Goal: Task Accomplishment & Management: Use online tool/utility

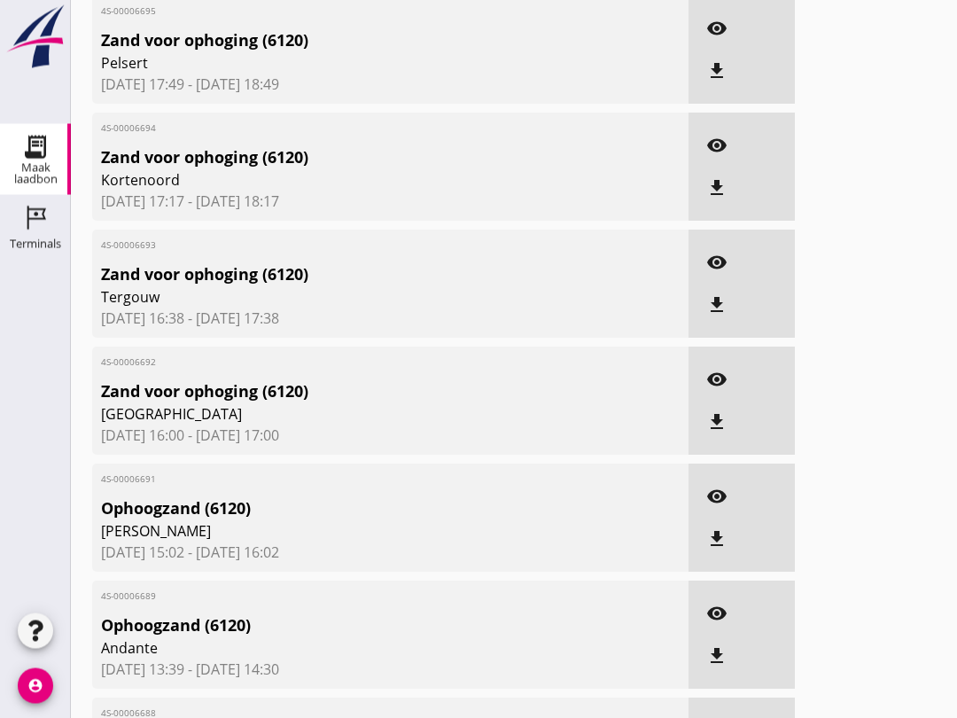
scroll to position [194, 0]
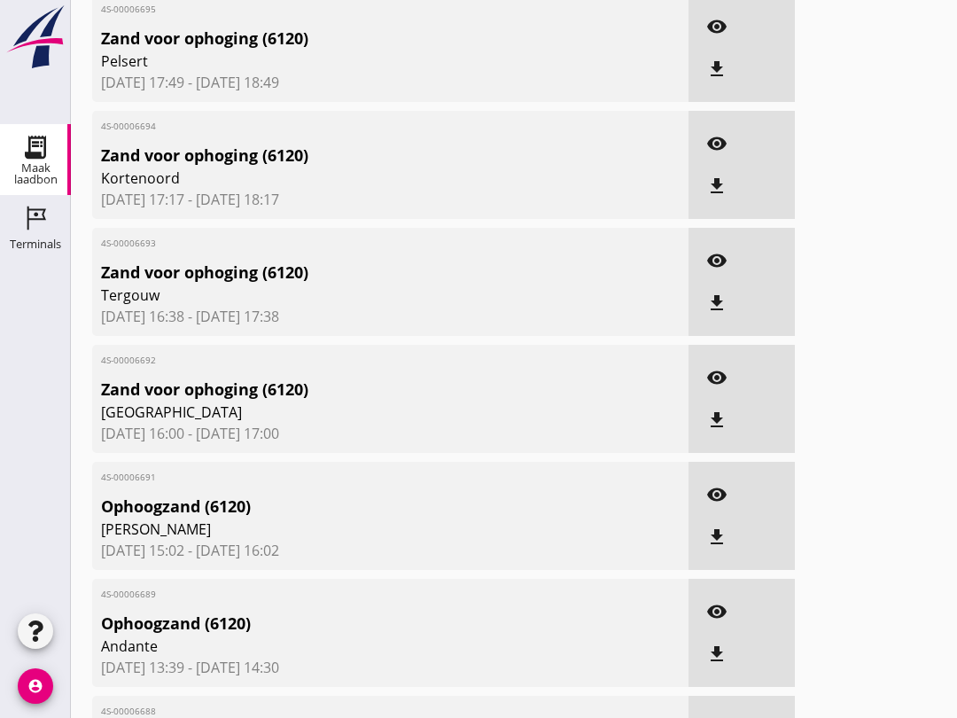
click at [723, 505] on icon "visibility" at bounding box center [716, 494] width 21 height 21
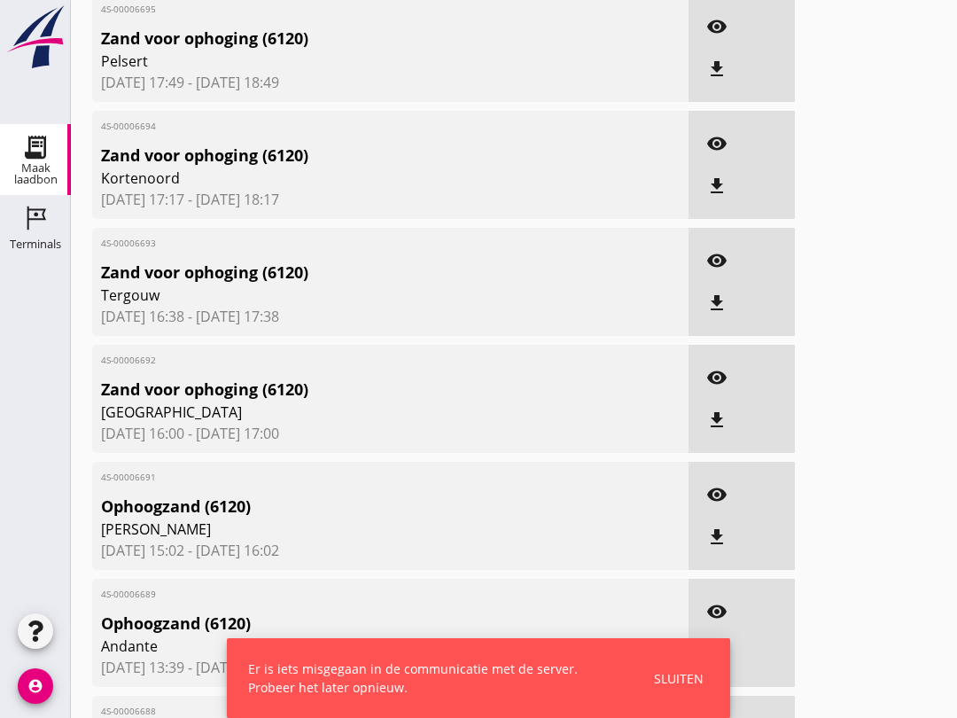
click at [34, 149] on icon "Maak laadbon" at bounding box center [35, 147] width 28 height 28
click at [26, 215] on icon "Terminals" at bounding box center [35, 218] width 28 height 28
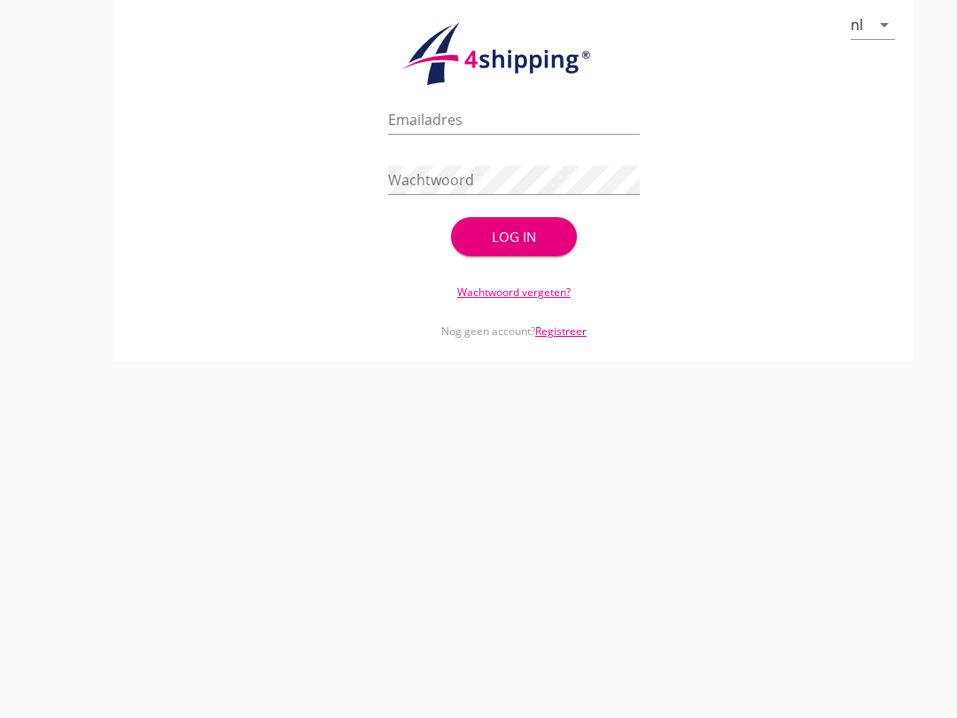
click at [495, 134] on input "Emailadres" at bounding box center [514, 119] width 252 height 28
click at [726, 261] on div "check_circle Uw account is succesvol geactiveerd. U kunt nu inloggen met uw inl…" at bounding box center [514, 176] width 755 height 170
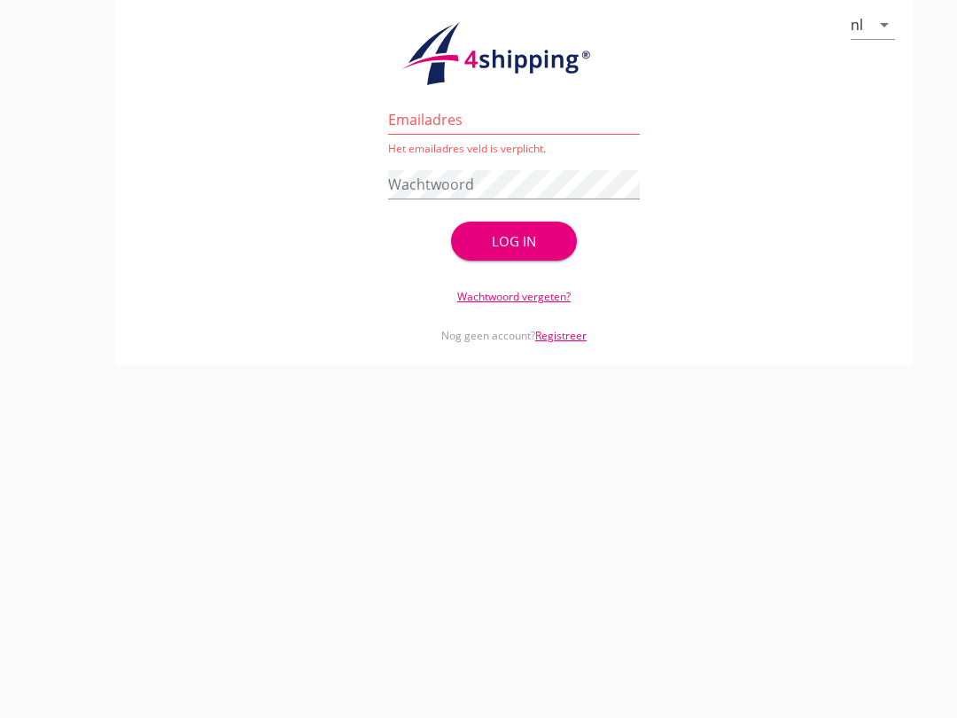
click at [465, 134] on input "Emailadres" at bounding box center [514, 119] width 252 height 28
type input "[EMAIL_ADDRESS][DOMAIN_NAME]"
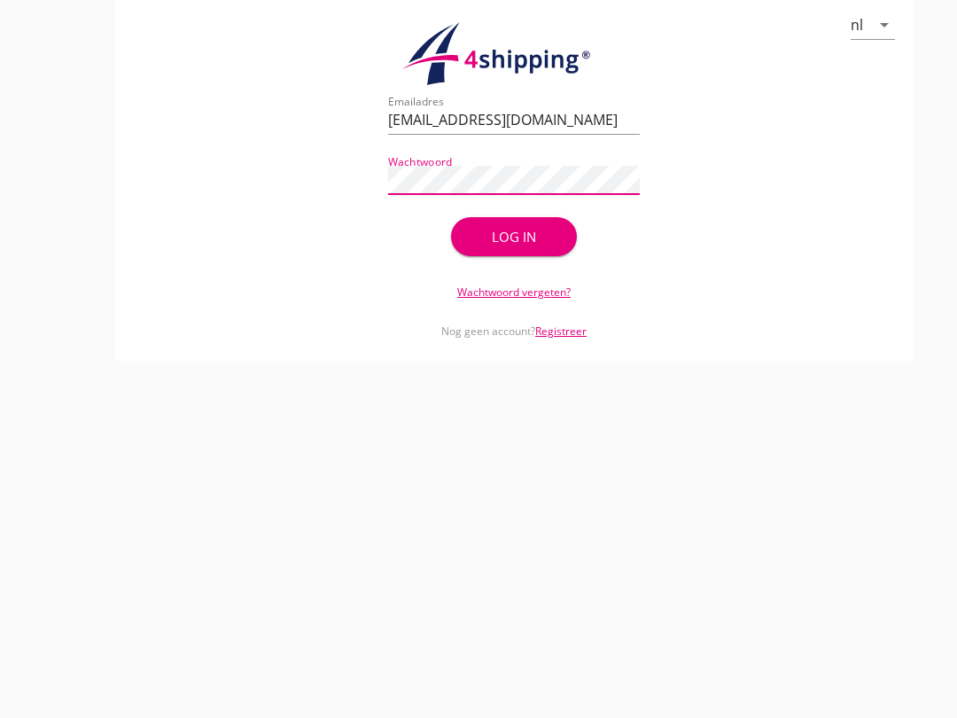
click at [542, 247] on div "Log in" at bounding box center [514, 237] width 69 height 20
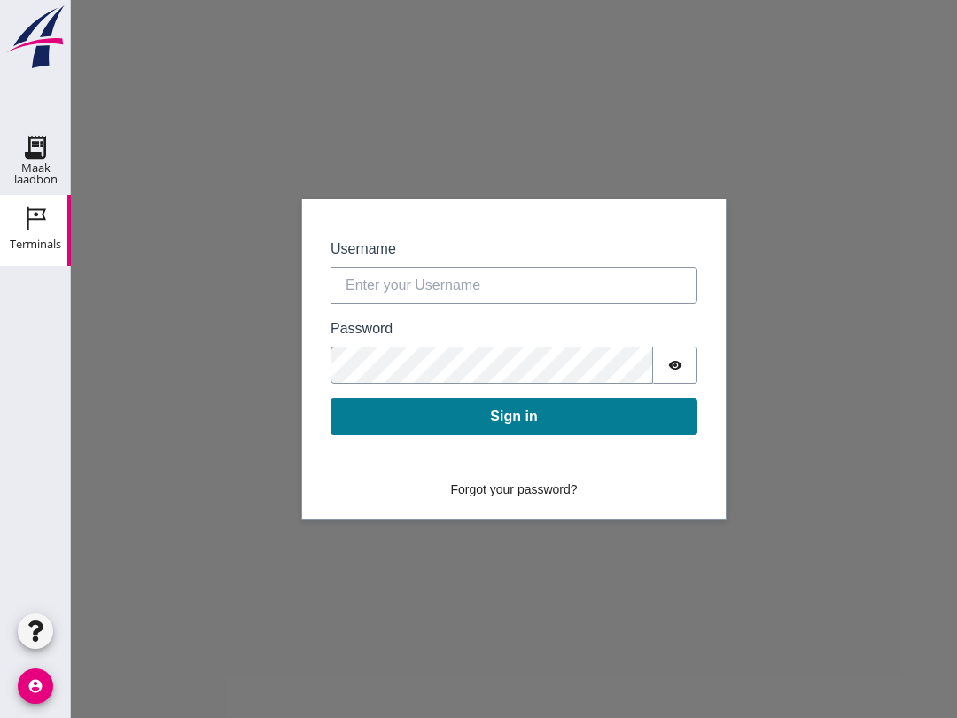
click at [37, 165] on div "Maak laadbon" at bounding box center [35, 173] width 71 height 23
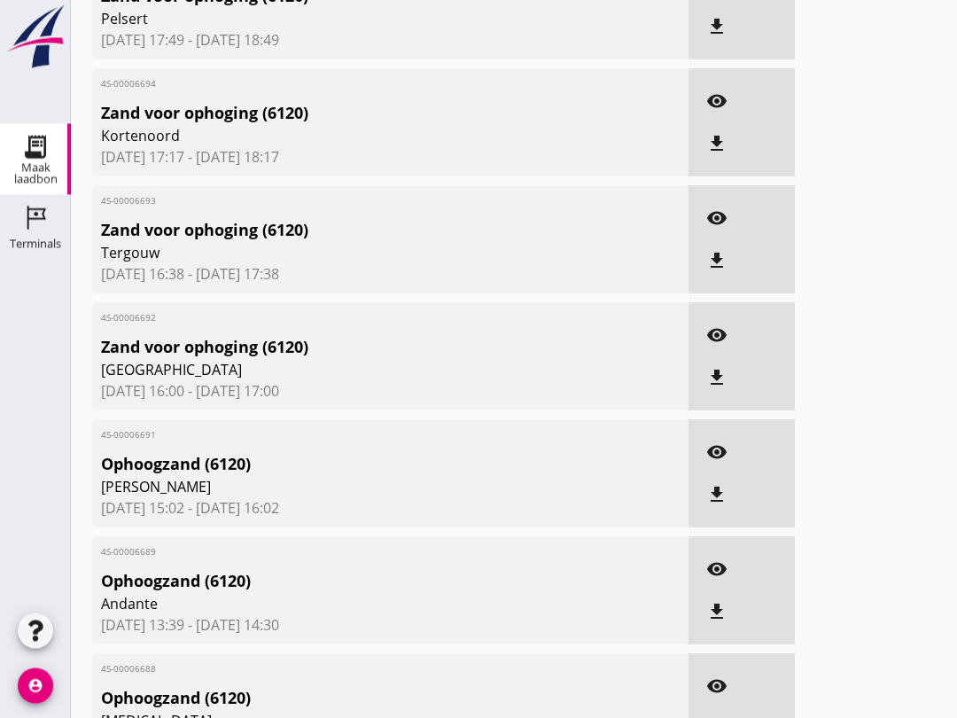
scroll to position [246, 0]
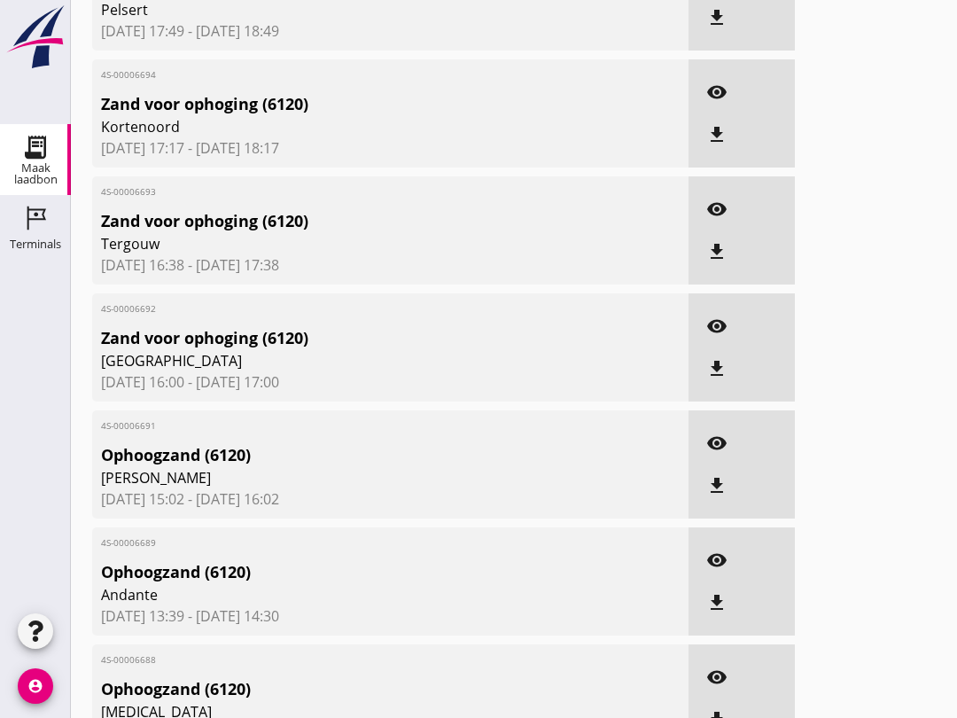
click at [722, 454] on icon "visibility" at bounding box center [716, 443] width 21 height 21
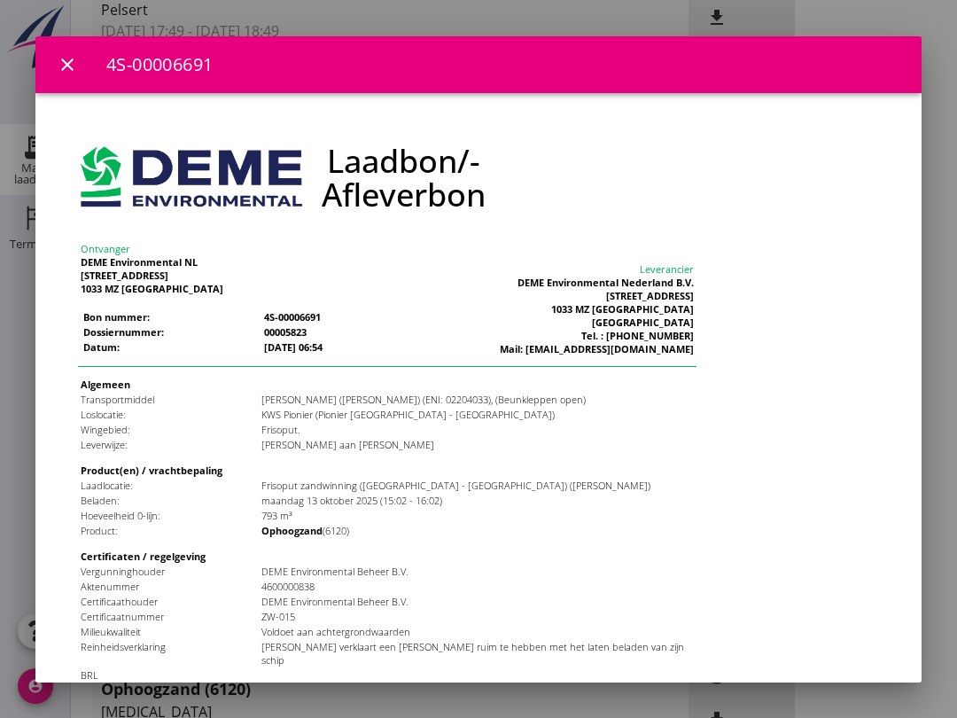
scroll to position [0, 0]
